Goal: Transaction & Acquisition: Purchase product/service

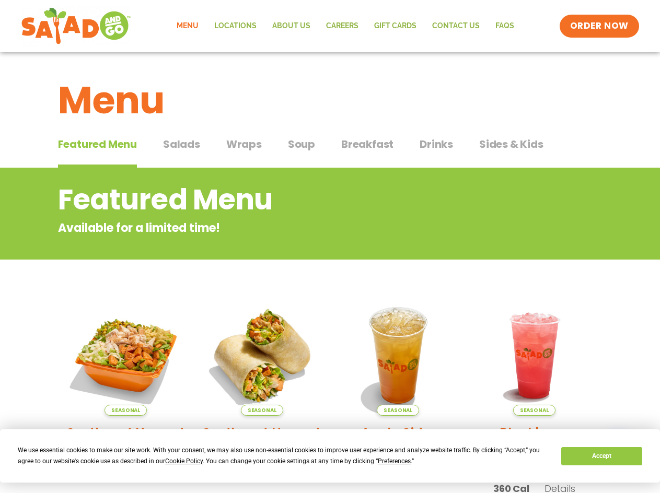
click at [192, 31] on link "Menu" at bounding box center [188, 26] width 38 height 24
click at [186, 149] on span "Salads" at bounding box center [181, 144] width 37 height 16
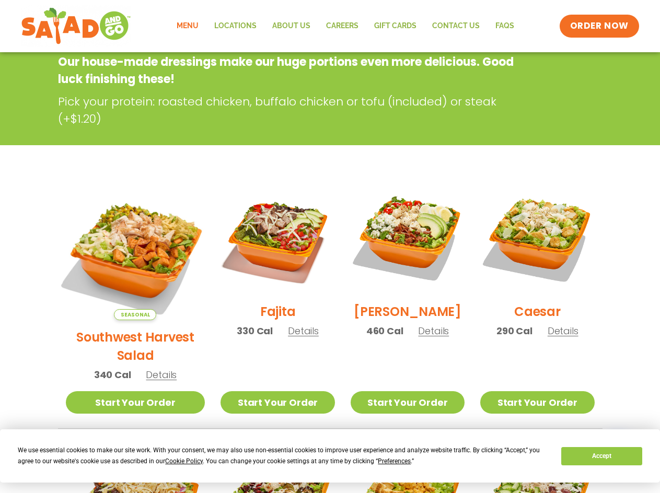
scroll to position [209, 0]
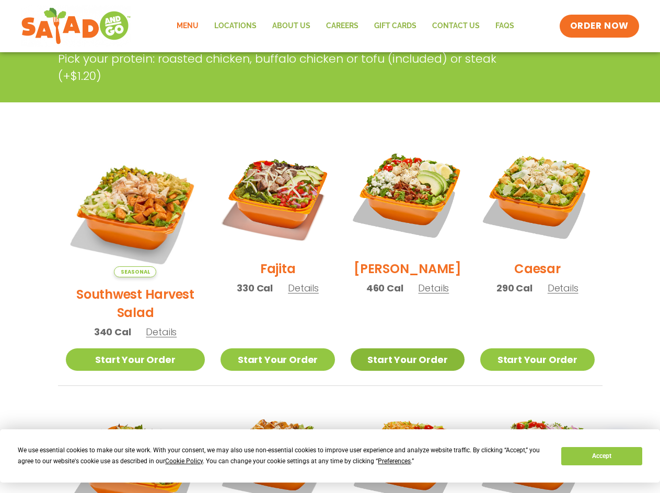
click at [398, 349] on link "Start Your Order" at bounding box center [408, 360] width 114 height 22
